Goal: Find specific page/section: Find specific page/section

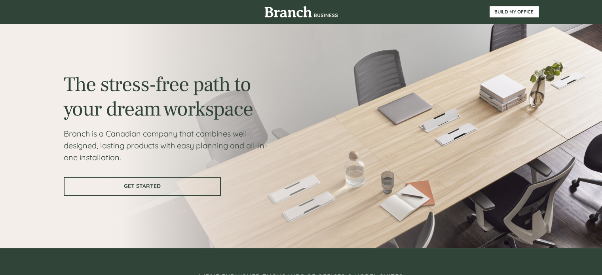
click at [177, 182] on link "GET STARTED" at bounding box center [142, 186] width 157 height 19
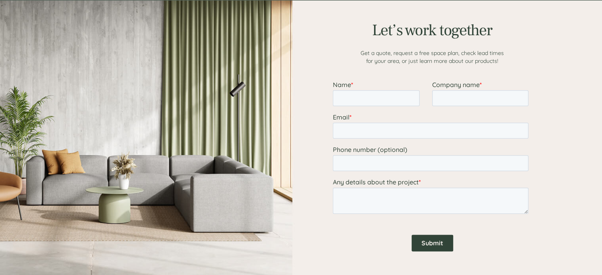
scroll to position [989, 0]
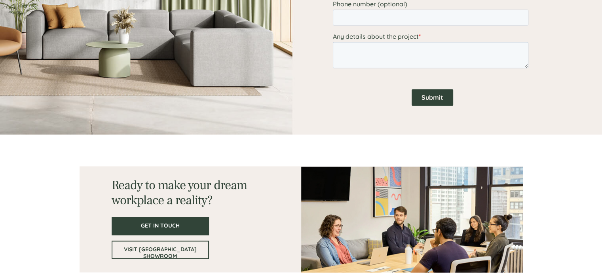
scroll to position [1163, 0]
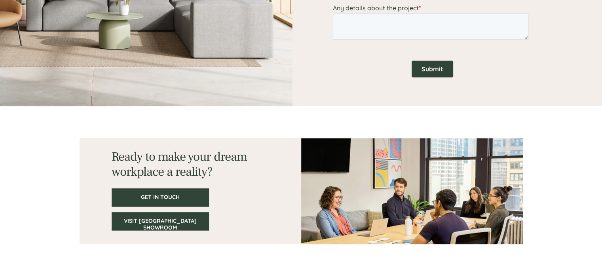
click at [164, 223] on span "VISIT [GEOGRAPHIC_DATA] SHOWROOM" at bounding box center [160, 224] width 96 height 13
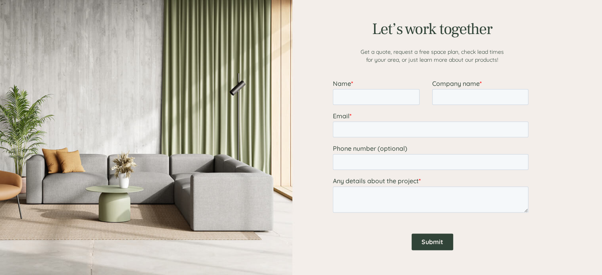
scroll to position [989, 0]
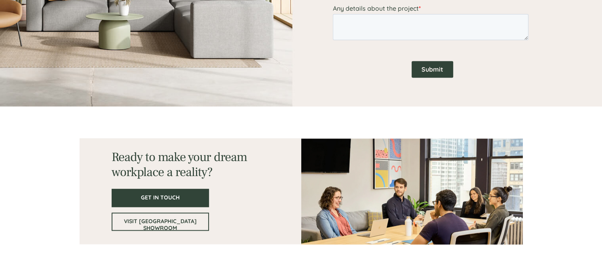
scroll to position [1163, 0]
